Goal: Information Seeking & Learning: Learn about a topic

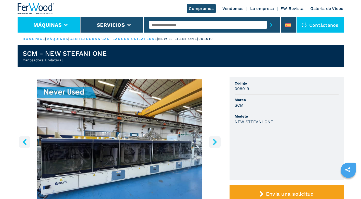
click at [68, 23] on li "Máquinas" at bounding box center [49, 24] width 63 height 15
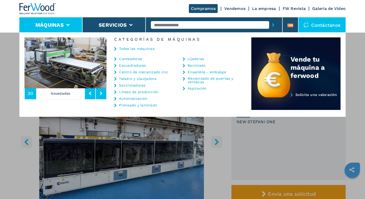
click at [127, 65] on link "Escuadradoras" at bounding box center [132, 66] width 27 height 4
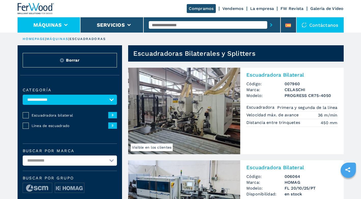
click at [61, 21] on li "Máquinas" at bounding box center [49, 24] width 63 height 15
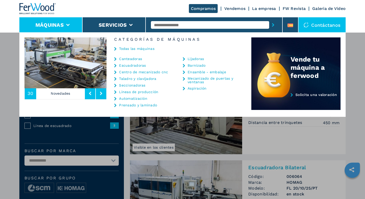
click at [143, 86] on link "Seccionadoras" at bounding box center [132, 85] width 26 height 4
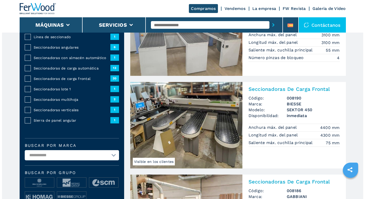
scroll to position [102, 0]
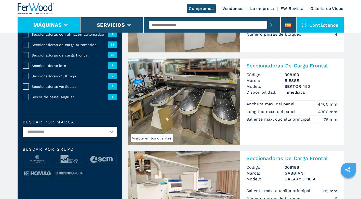
click at [69, 22] on li "Máquinas" at bounding box center [49, 24] width 63 height 15
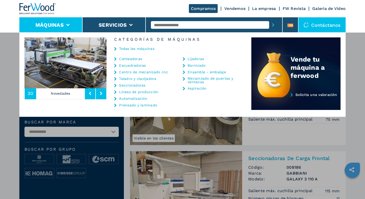
click at [138, 57] on link "Canteadoras" at bounding box center [130, 59] width 23 height 4
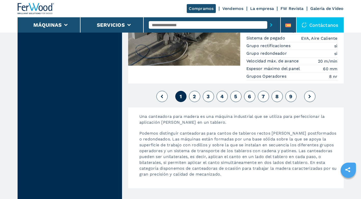
scroll to position [1298, 0]
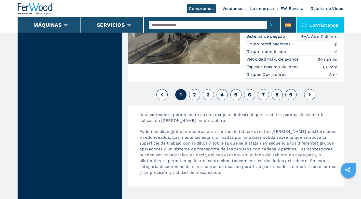
click at [278, 95] on span "8" at bounding box center [276, 95] width 3 height 6
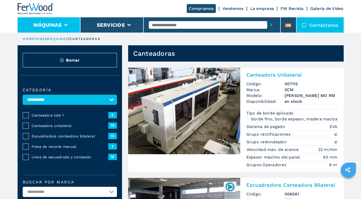
click at [66, 23] on li "Máquinas" at bounding box center [49, 24] width 63 height 15
